Goal: Information Seeking & Learning: Find specific page/section

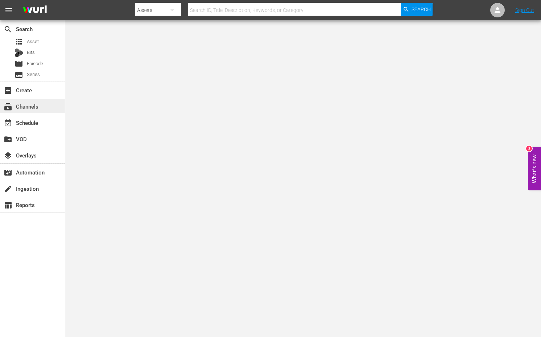
click at [37, 105] on div "subscriptions Channels" at bounding box center [20, 105] width 41 height 7
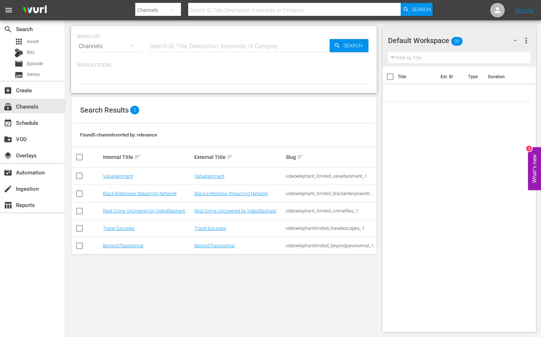
click at [116, 46] on div "Channels" at bounding box center [109, 46] width 64 height 20
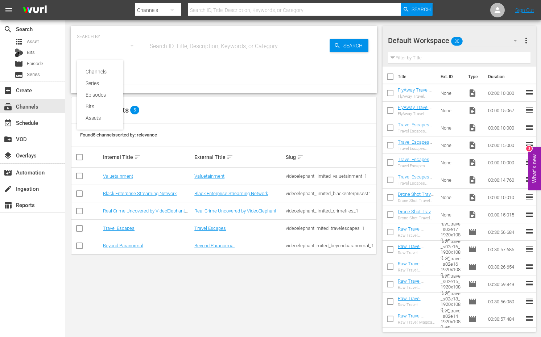
click at [116, 46] on div "Channels Series Episodes Bits Assets" at bounding box center [270, 168] width 541 height 337
click at [168, 46] on input "text" at bounding box center [239, 46] width 182 height 17
paste input "Her Take Podcast"
type input "Her Take Podcast"
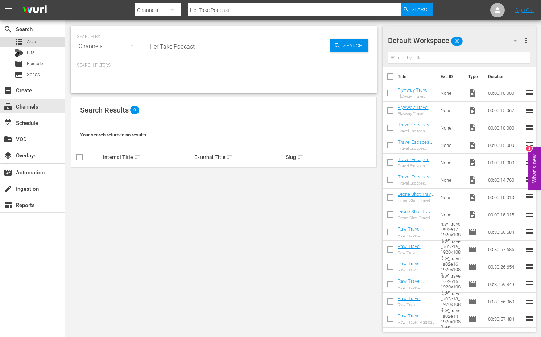
click at [34, 41] on span "Asset" at bounding box center [33, 41] width 12 height 7
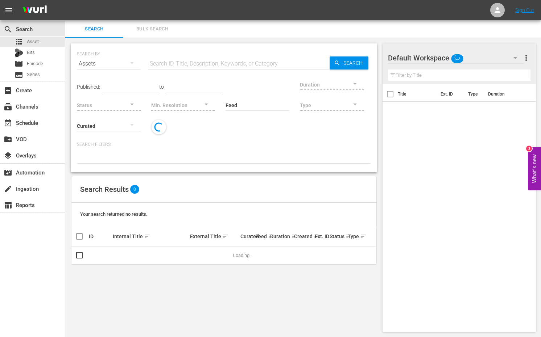
click at [182, 64] on input "text" at bounding box center [239, 63] width 182 height 17
paste input "Her Take Podcast"
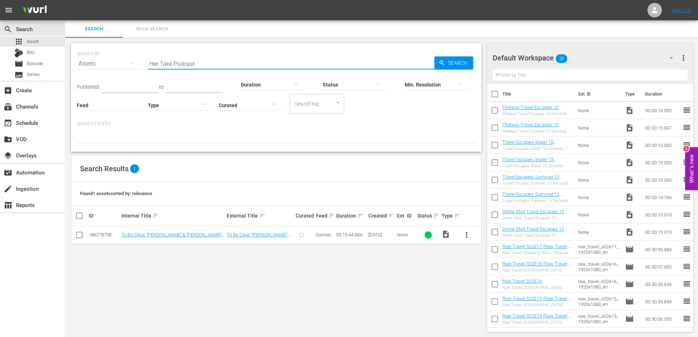
drag, startPoint x: 173, startPoint y: 63, endPoint x: 242, endPoint y: 63, distance: 68.8
click at [242, 63] on input "Her Take Podcast" at bounding box center [291, 63] width 287 height 17
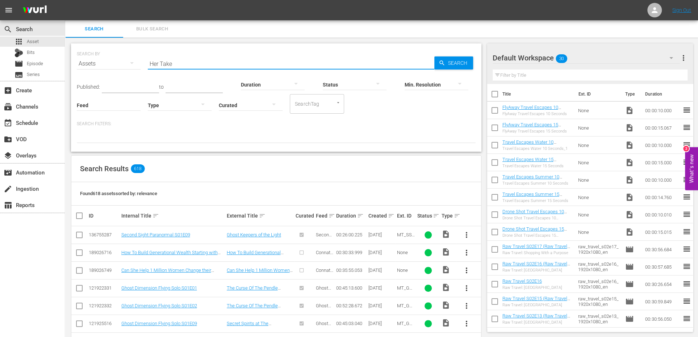
click at [209, 66] on input "Her Take" at bounding box center [291, 63] width 287 height 17
type input "valuetainment"
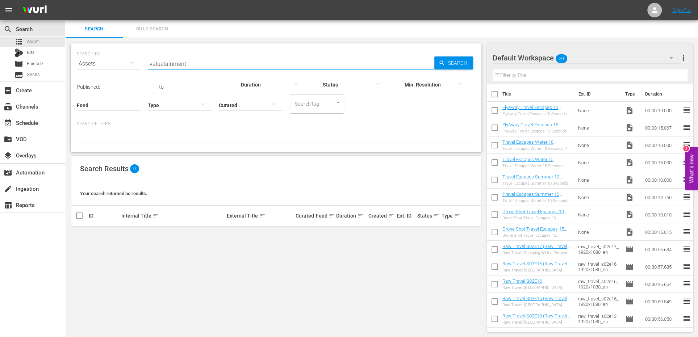
click at [178, 66] on input "valuetainment" at bounding box center [291, 63] width 287 height 17
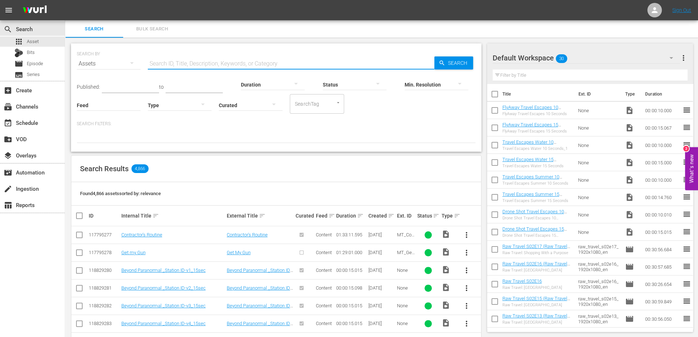
paste input "HERTAKE001"
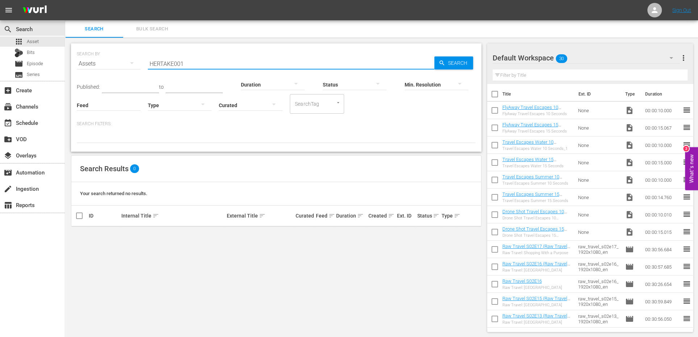
click at [107, 59] on div "Assets" at bounding box center [109, 64] width 64 height 20
click at [107, 59] on div "Channels Series Episodes Bits Assets" at bounding box center [349, 168] width 698 height 337
click at [322, 109] on div "SearchTag" at bounding box center [317, 104] width 54 height 20
click at [167, 113] on div at bounding box center [180, 105] width 64 height 20
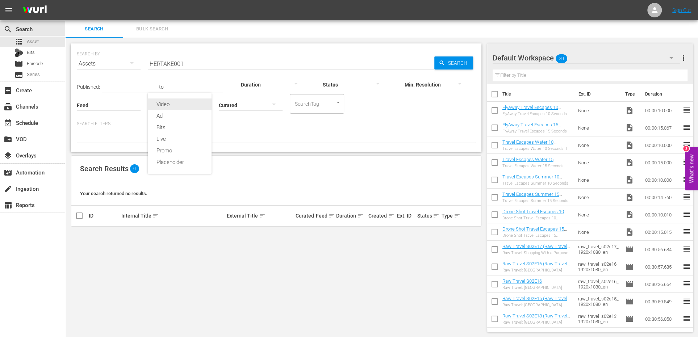
click at [178, 106] on div "Video" at bounding box center [180, 105] width 64 height 12
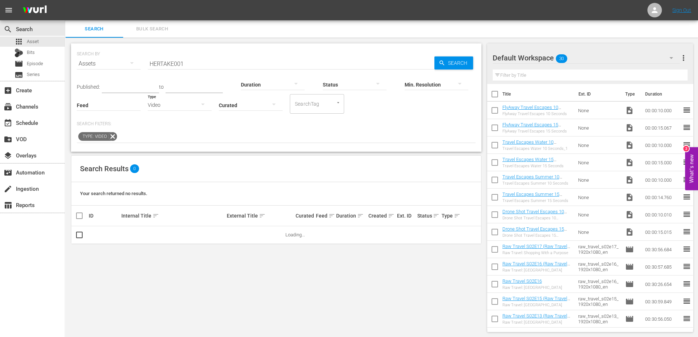
click at [200, 46] on div "SEARCH BY Search By Assets Search ID, Title, Description, Keywords, or Category…" at bounding box center [276, 97] width 411 height 108
click at [197, 61] on input "HERTAKE001" at bounding box center [291, 63] width 287 height 17
drag, startPoint x: 174, startPoint y: 62, endPoint x: 201, endPoint y: 62, distance: 27.5
click at [201, 62] on input "HERTAKE001" at bounding box center [291, 63] width 287 height 17
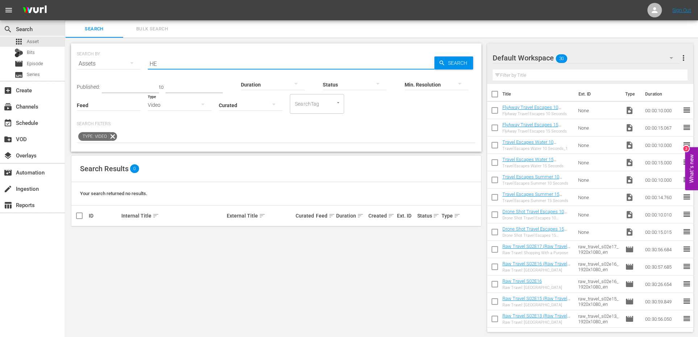
type input "H"
click at [114, 134] on icon at bounding box center [112, 136] width 9 height 9
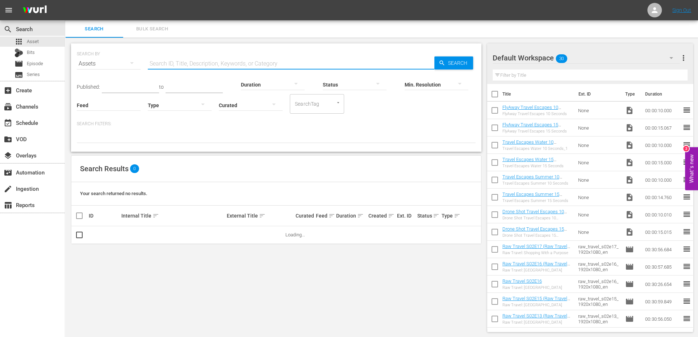
click at [170, 58] on input "text" at bounding box center [291, 63] width 287 height 17
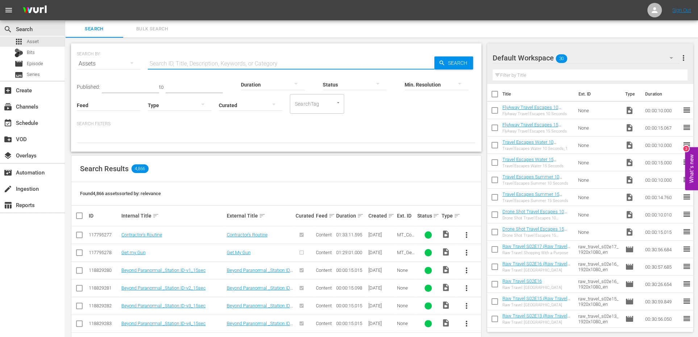
paste input "The Unusual Suspects"
type input "The Unusual Suspects"
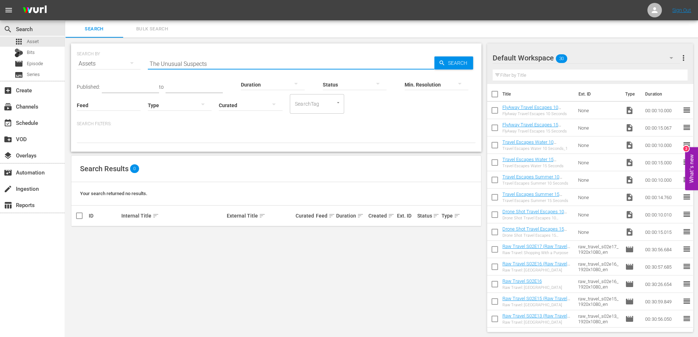
click at [109, 64] on div "Assets" at bounding box center [109, 64] width 64 height 20
click at [110, 109] on div "Episodes" at bounding box center [100, 113] width 29 height 12
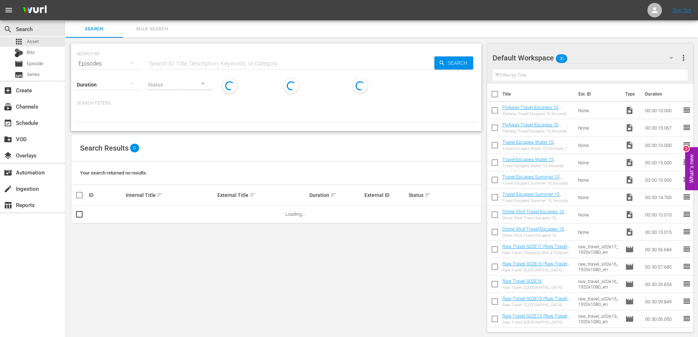
click at [197, 63] on input "text" at bounding box center [291, 63] width 287 height 17
paste input "The Unusual Suspects"
type input "The Unusual Suspects"
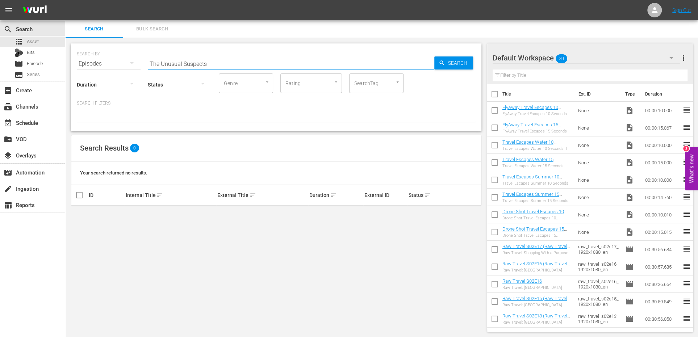
click at [236, 70] on input "The Unusual Suspects" at bounding box center [291, 63] width 287 height 17
click at [123, 59] on button "button" at bounding box center [131, 62] width 17 height 17
click at [100, 131] on div "Assets" at bounding box center [100, 136] width 29 height 12
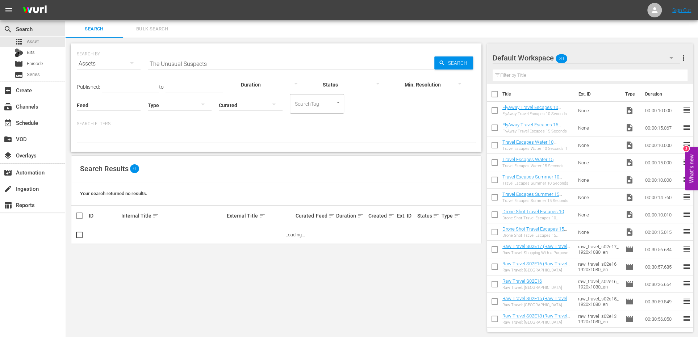
click at [216, 63] on input "The Unusual Suspects" at bounding box center [291, 63] width 287 height 17
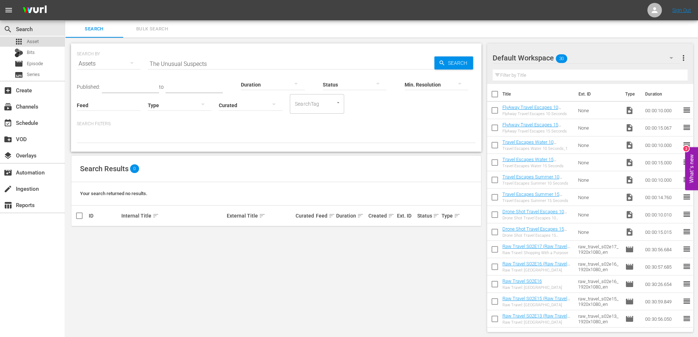
click at [47, 40] on div "apps Asset" at bounding box center [32, 42] width 65 height 10
click at [160, 68] on input "The Unusual Suspects" at bounding box center [291, 63] width 287 height 17
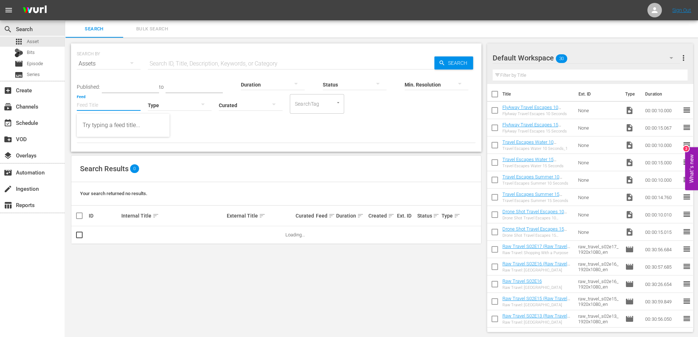
click at [82, 108] on input "Feed" at bounding box center [109, 106] width 64 height 26
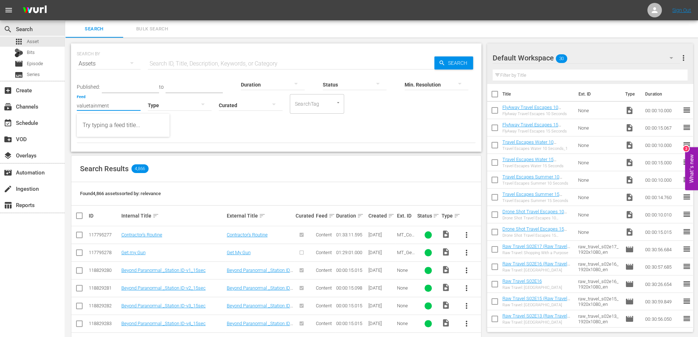
type input "valuetainment"
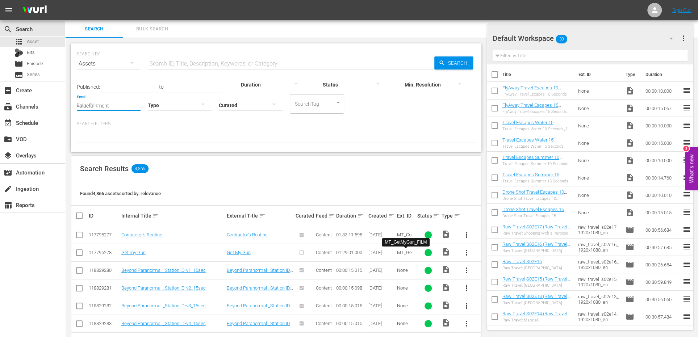
scroll to position [272, 0]
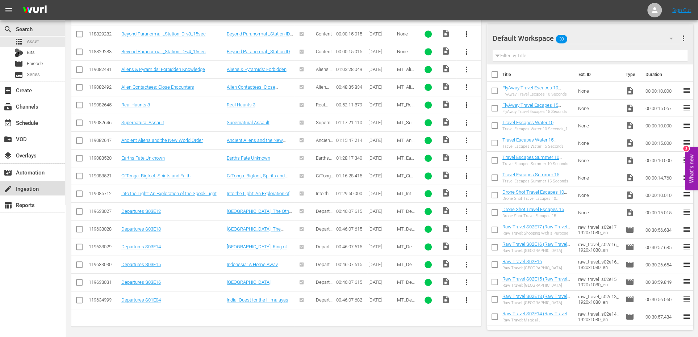
click at [14, 187] on div "create Ingestion" at bounding box center [20, 187] width 41 height 7
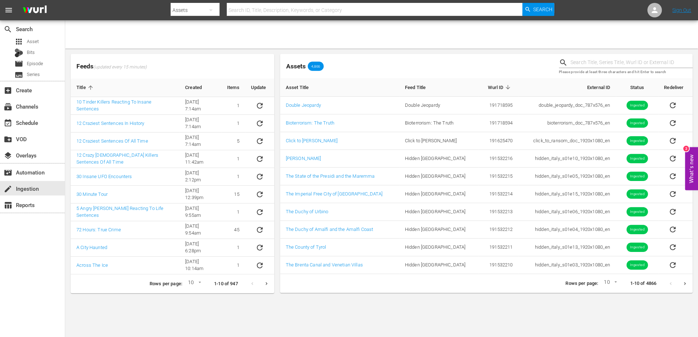
click at [266, 283] on icon "Next page" at bounding box center [267, 284] width 2 height 3
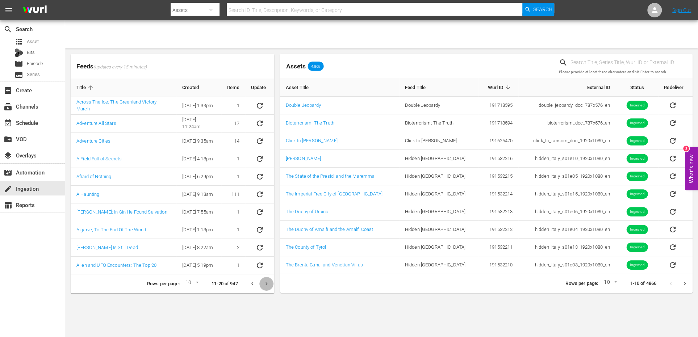
click at [264, 279] on button "Next page" at bounding box center [266, 284] width 14 height 14
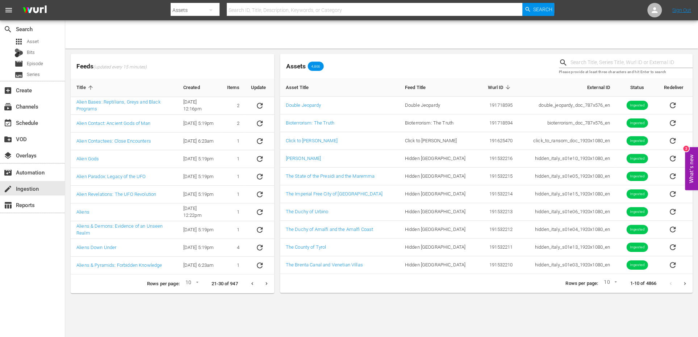
click at [266, 67] on span "Feeds (updated every 15 minutes)" at bounding box center [173, 67] width 204 height 12
click at [249, 284] on button "Previous page" at bounding box center [252, 284] width 14 height 14
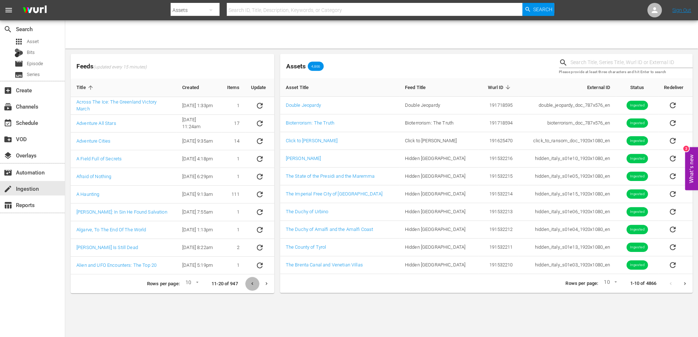
click at [247, 282] on button "Previous page" at bounding box center [252, 284] width 14 height 14
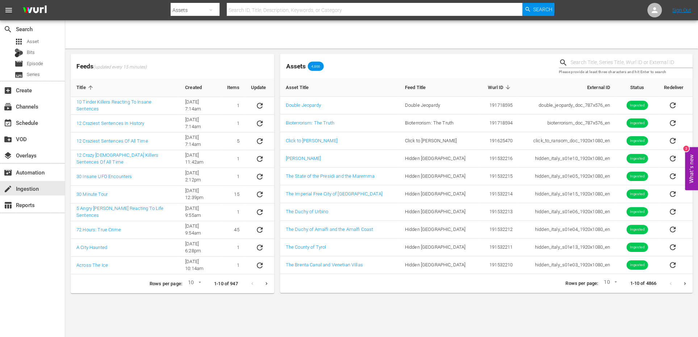
click at [247, 282] on div at bounding box center [259, 284] width 28 height 14
click at [197, 281] on body "menu Search By Assets Search ID, Title, Description, Keywords, or Category Sear…" at bounding box center [349, 168] width 698 height 337
click at [196, 297] on li "15" at bounding box center [192, 294] width 17 height 12
type input "15"
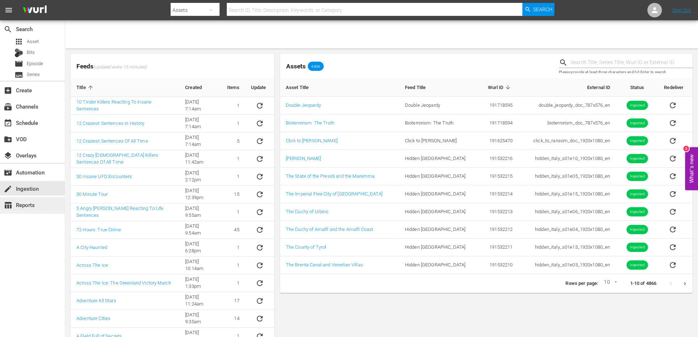
click at [25, 205] on div "table_chart Reports" at bounding box center [20, 204] width 41 height 7
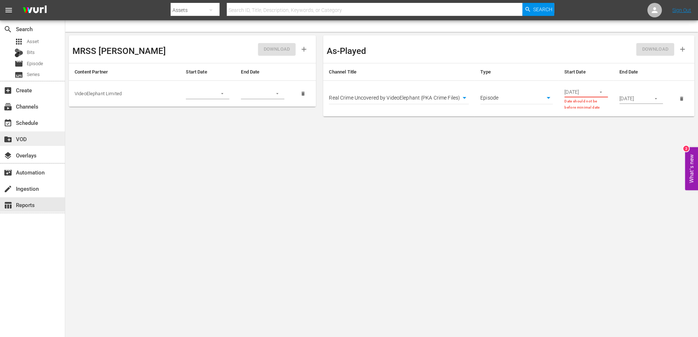
click at [20, 141] on div "create_new_folder VOD" at bounding box center [20, 138] width 41 height 7
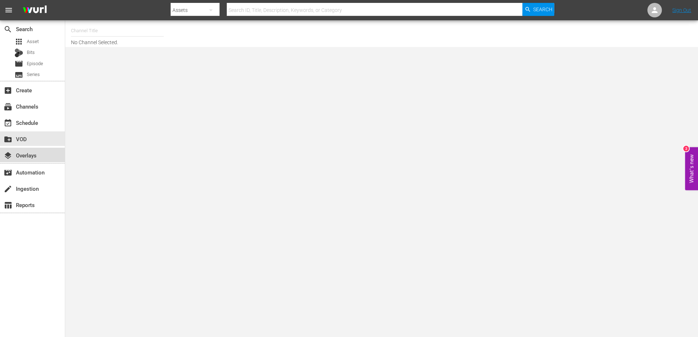
click at [23, 150] on div "layers Overlays" at bounding box center [32, 155] width 65 height 14
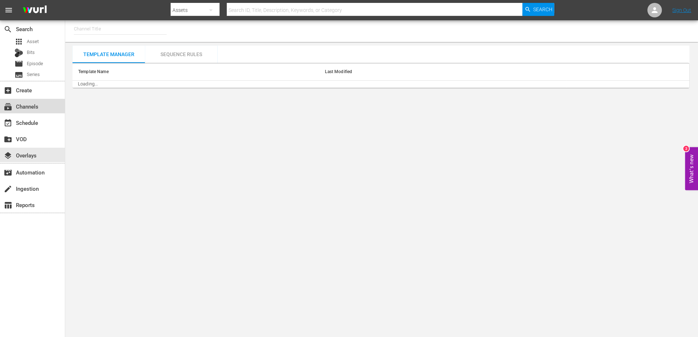
click at [31, 107] on div "subscriptions Channels" at bounding box center [20, 105] width 41 height 7
type input "Her Take Podcast"
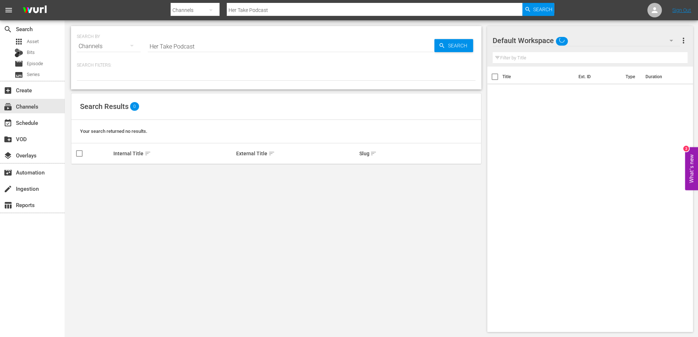
click at [168, 43] on input "Her Take Podcast" at bounding box center [291, 46] width 287 height 17
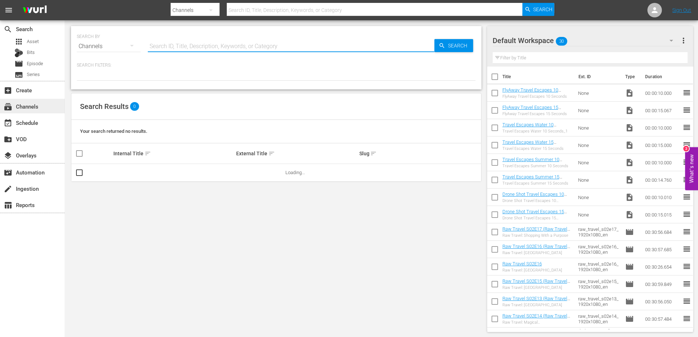
click at [34, 109] on div "subscriptions Channels" at bounding box center [20, 105] width 41 height 7
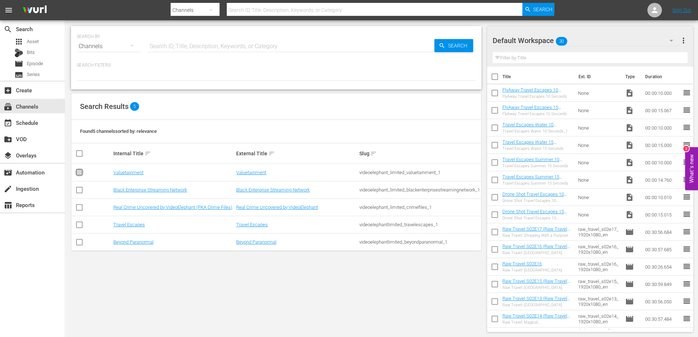
click at [82, 174] on input "checkbox" at bounding box center [79, 174] width 9 height 9
checkbox input "true"
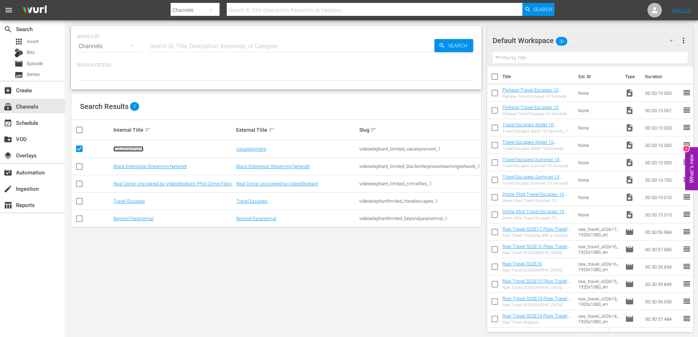
click at [133, 149] on link "Valuetainment" at bounding box center [128, 148] width 30 height 5
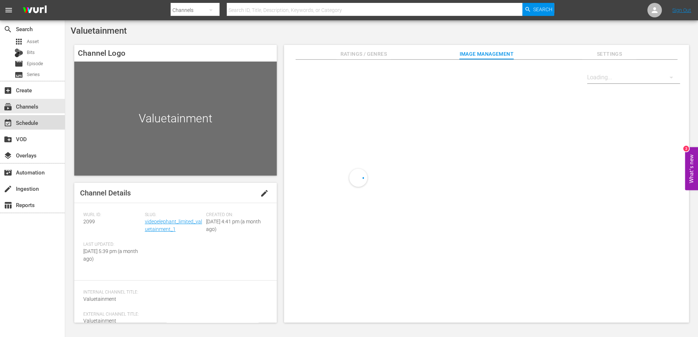
click at [40, 122] on div "event_available Schedule" at bounding box center [20, 121] width 41 height 7
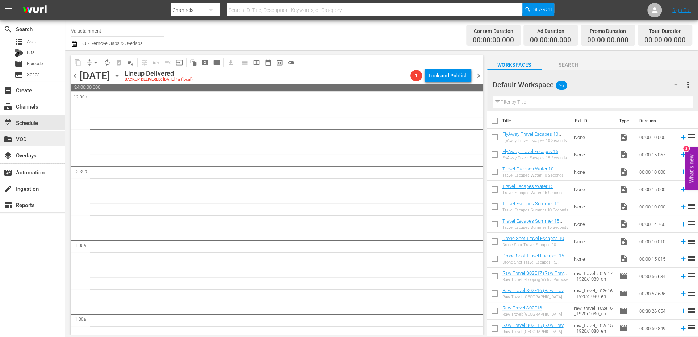
click at [36, 138] on div "create_new_folder VOD" at bounding box center [20, 138] width 41 height 7
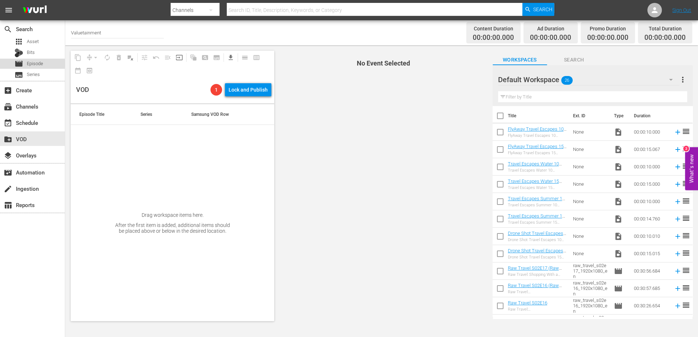
click at [32, 64] on span "Episode" at bounding box center [35, 63] width 16 height 7
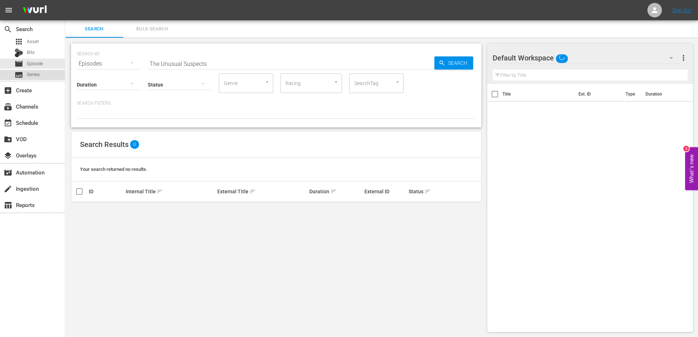
click at [39, 74] on div "subtitles Series" at bounding box center [32, 75] width 65 height 10
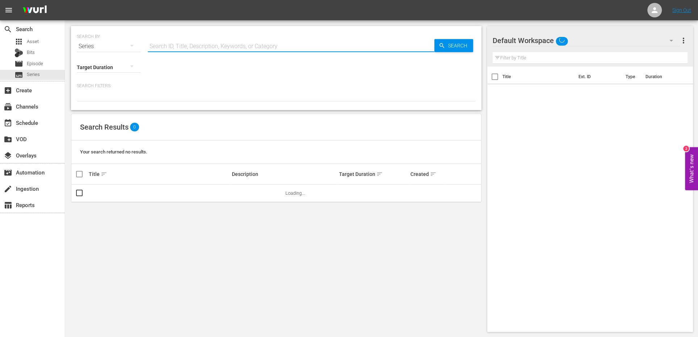
click at [170, 47] on input "text" at bounding box center [291, 46] width 287 height 17
paste input "The Unusual Suspects"
type input "The Unusual Suspects"
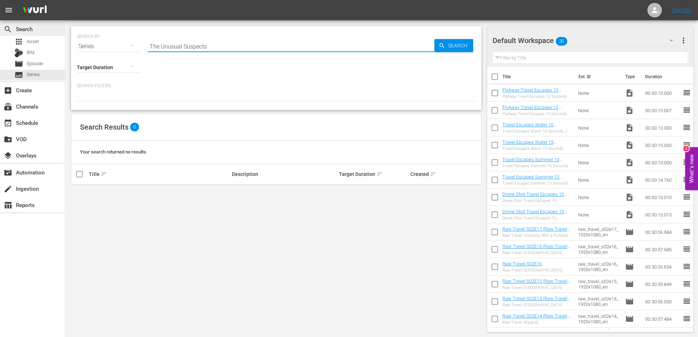
click at [16, 29] on div "search Search" at bounding box center [20, 28] width 41 height 7
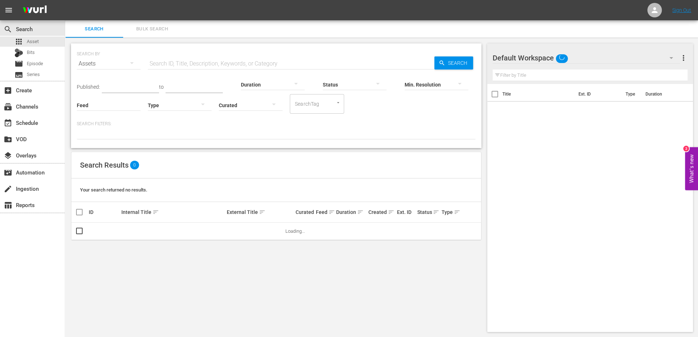
click at [10, 10] on span "menu" at bounding box center [8, 10] width 9 height 9
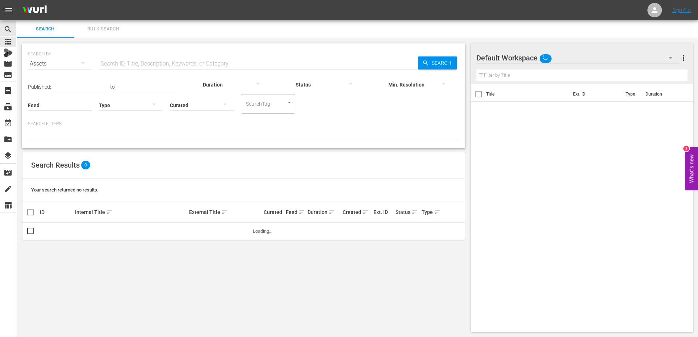
click at [10, 10] on span "menu" at bounding box center [8, 10] width 9 height 9
